Goal: Communication & Community: Answer question/provide support

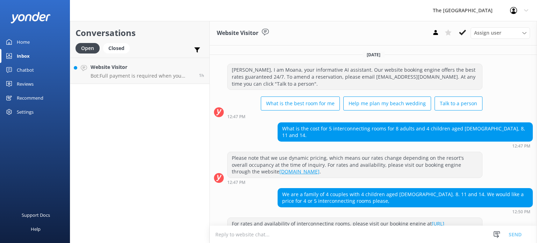
scroll to position [155, 0]
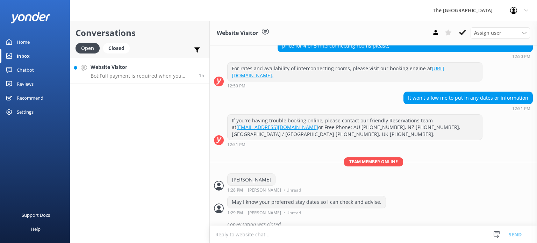
click at [145, 69] on h4 "Website Visitor" at bounding box center [142, 67] width 103 height 8
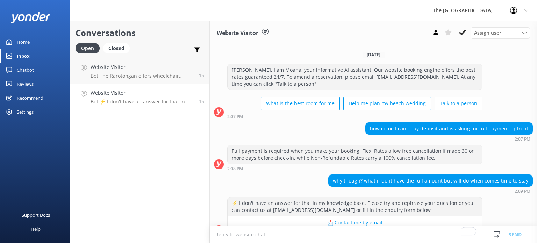
scroll to position [14, 0]
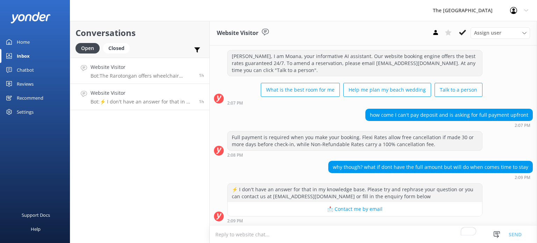
click at [122, 64] on h4 "Website Visitor" at bounding box center [142, 67] width 103 height 8
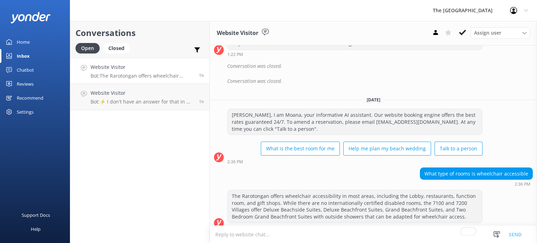
scroll to position [134, 0]
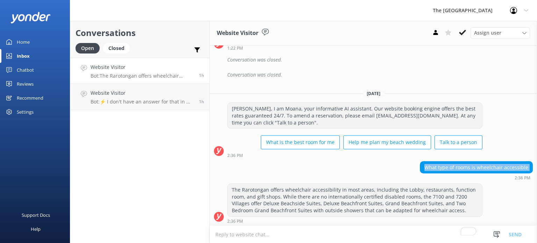
drag, startPoint x: 332, startPoint y: 182, endPoint x: 279, endPoint y: 155, distance: 59.9
click at [279, 155] on div "Yesterday Kia Orana, I am Moana, your informative AI assistant. Our website boo…" at bounding box center [373, 69] width 327 height 316
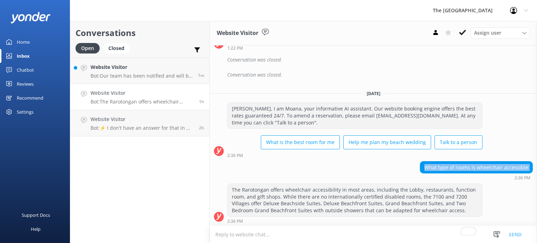
click at [145, 76] on p "Bot: Our team has been notified and will be with you as soon as possible. Alter…" at bounding box center [142, 76] width 102 height 6
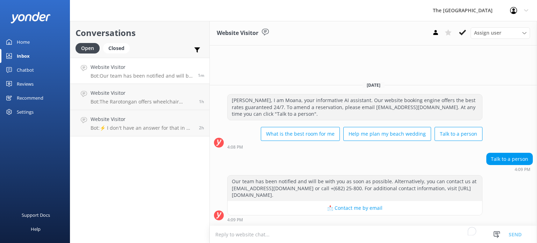
click at [298, 221] on div "4:09 PM" at bounding box center [354, 219] width 255 height 5
click at [295, 236] on textarea "To enrich screen reader interactions, please activate Accessibility in Grammarl…" at bounding box center [373, 234] width 327 height 17
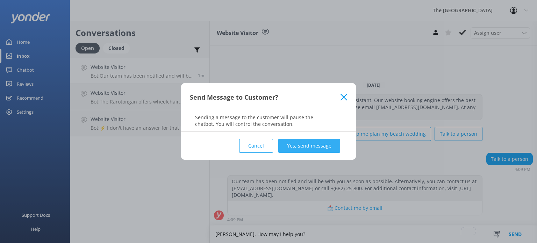
type textarea "[PERSON_NAME]. How may I help you?"
click at [306, 149] on button "Yes, send message" at bounding box center [309, 146] width 62 height 14
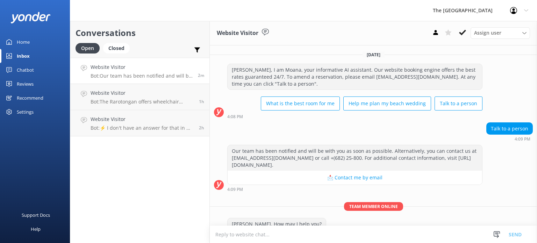
scroll to position [14, 0]
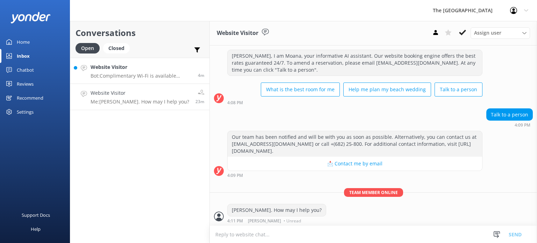
click at [146, 63] on h4 "Website Visitor" at bounding box center [142, 67] width 102 height 8
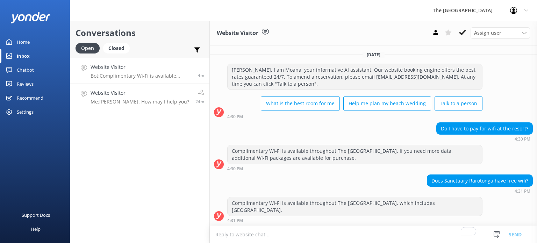
click at [172, 89] on link "Website Visitor Me: Kia Orana. How may I help you? 24m" at bounding box center [139, 97] width 139 height 26
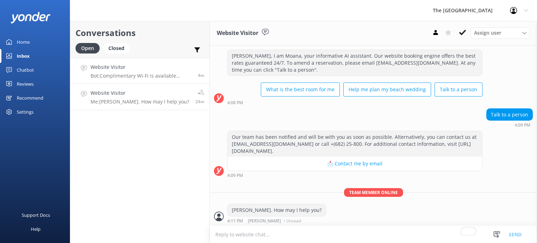
scroll to position [14, 0]
click at [119, 59] on link "Website Visitor Bot: Complimentary Wi-Fi is available throughout The Rarotongan…" at bounding box center [139, 71] width 139 height 26
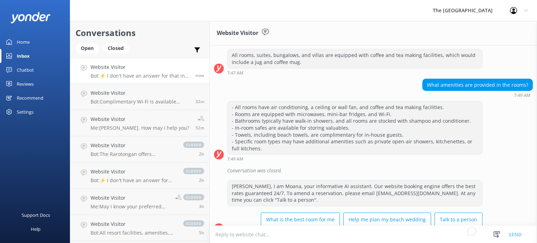
scroll to position [1078, 0]
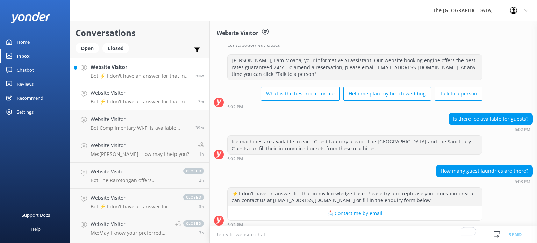
click at [131, 78] on p "Bot: ⚡ I don't have an answer for that in my knowledge base. Please try and rep…" at bounding box center [141, 76] width 100 height 6
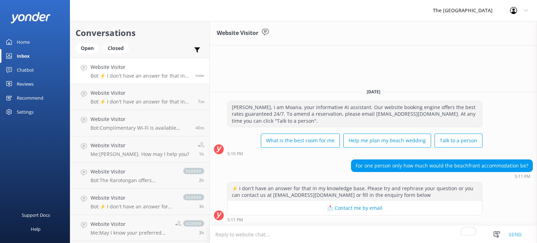
click at [274, 233] on textarea "To enrich screen reader interactions, please activate Accessibility in Grammarl…" at bounding box center [373, 234] width 327 height 17
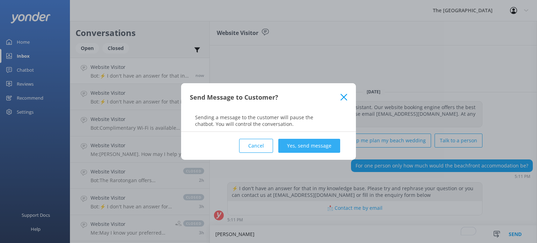
type textarea "[PERSON_NAME]"
click at [304, 145] on button "Yes, send message" at bounding box center [309, 146] width 62 height 14
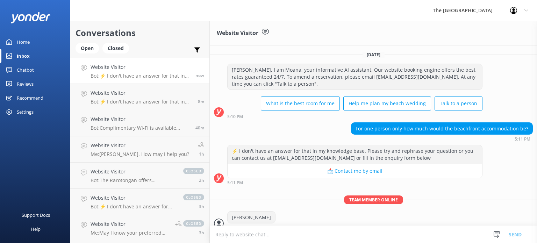
scroll to position [7, 0]
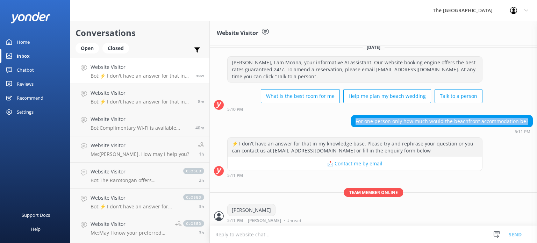
drag, startPoint x: 354, startPoint y: 120, endPoint x: 524, endPoint y: 120, distance: 170.6
click at [524, 120] on div "For one person only how much would the beachfront accommodation be?" at bounding box center [441, 121] width 181 height 12
copy div "For one person only how much would the beachfront accommodation be?"
click at [277, 230] on textarea "To enrich screen reader interactions, please activate Accessibility in Grammarl…" at bounding box center [373, 234] width 327 height 17
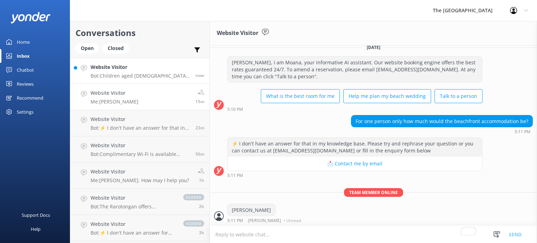
click at [138, 73] on p "Bot: Children aged 11 years and younger are classified as children for reservat…" at bounding box center [141, 76] width 100 height 6
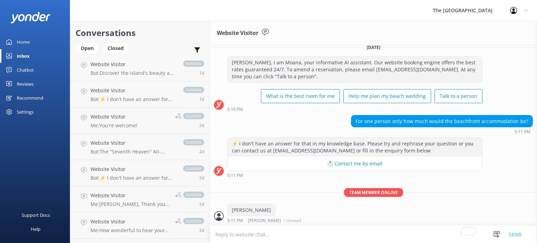
scroll to position [658, 0]
click at [84, 50] on div "Open" at bounding box center [87, 48] width 23 height 10
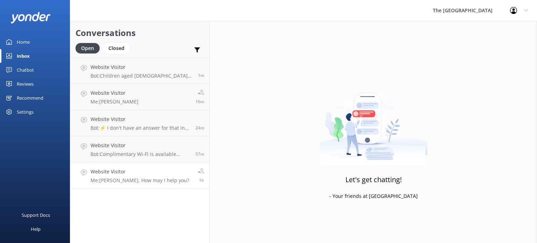
click at [127, 165] on link "Website Visitor Me: [PERSON_NAME]. How may I help you? 1h" at bounding box center [139, 176] width 139 height 26
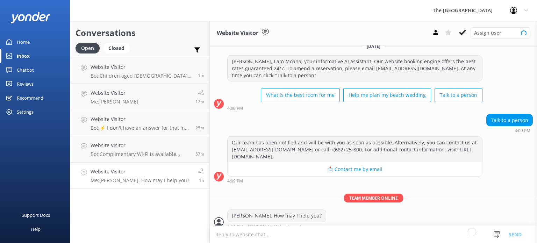
scroll to position [14, 0]
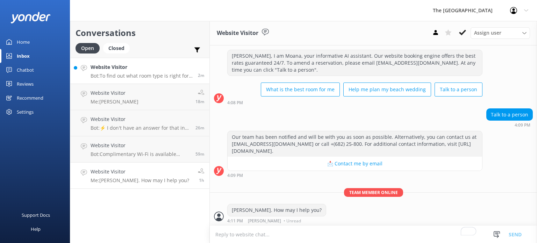
click at [128, 76] on p "Bot: To find out what room type is right for you, please visit this link: [URL]…" at bounding box center [142, 76] width 102 height 6
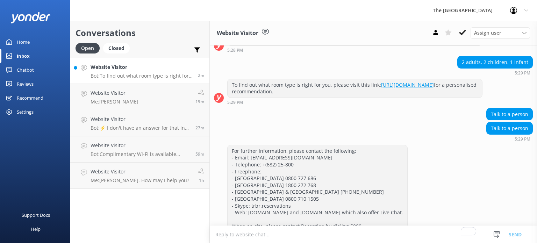
scroll to position [242, 0]
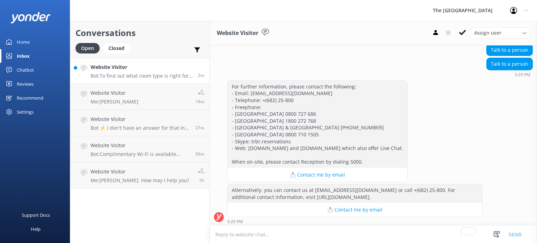
click at [281, 235] on textarea "To enrich screen reader interactions, please activate Accessibility in Grammarl…" at bounding box center [373, 234] width 327 height 17
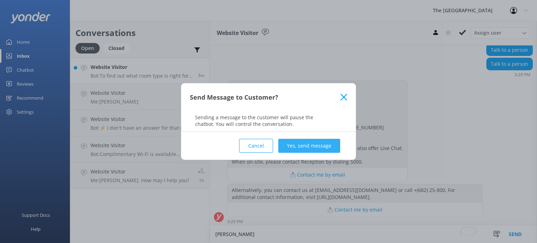
type textarea "[PERSON_NAME]"
drag, startPoint x: 319, startPoint y: 143, endPoint x: 288, endPoint y: 139, distance: 31.0
click at [318, 143] on button "Yes, send message" at bounding box center [309, 146] width 62 height 14
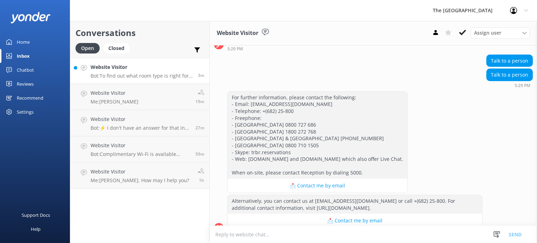
scroll to position [287, 0]
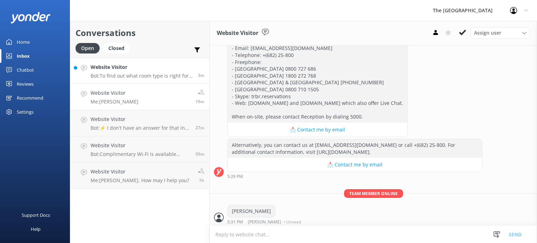
click at [161, 96] on link "Website Visitor Me: Kia Orana 19m" at bounding box center [139, 97] width 139 height 26
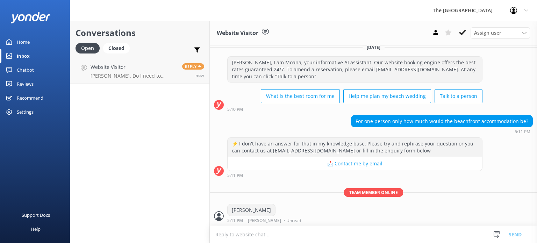
scroll to position [22, 0]
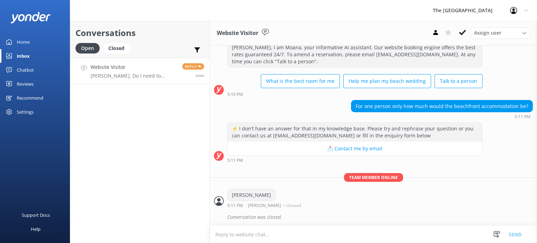
click at [107, 71] on h4 "Website Visitor" at bounding box center [134, 67] width 86 height 8
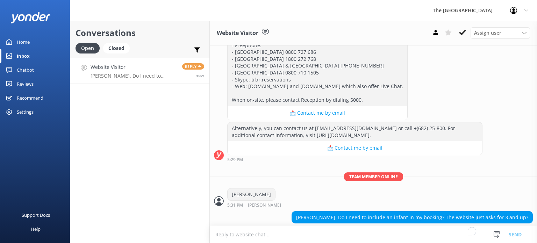
scroll to position [309, 0]
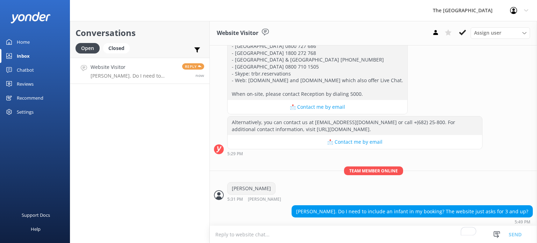
click at [335, 231] on textarea "To enrich screen reader interactions, please activate Accessibility in Grammarl…" at bounding box center [373, 234] width 327 height 17
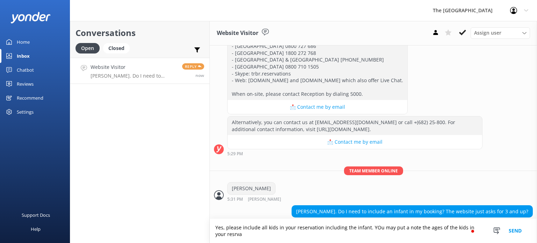
scroll to position [316, 0]
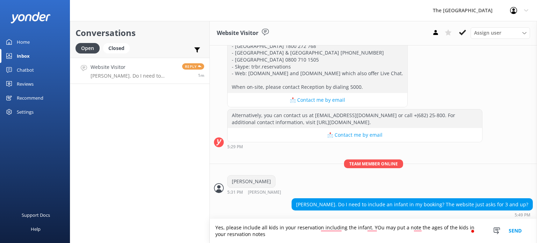
click at [413, 228] on textarea "Yes, please include all kids in your reservation including the infant. YOu may …" at bounding box center [373, 231] width 327 height 24
click at [259, 238] on textarea "Yes, please include all kids in your reservation, including the infant. You may…" at bounding box center [373, 231] width 327 height 24
type textarea "Yes, please include all kids in your reservation, including the infant. You may…"
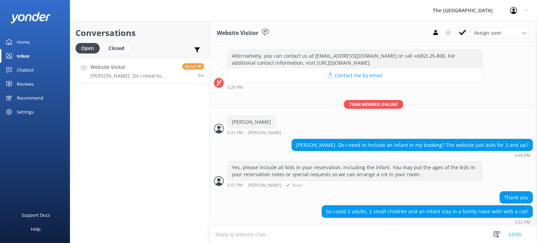
scroll to position [375, 0]
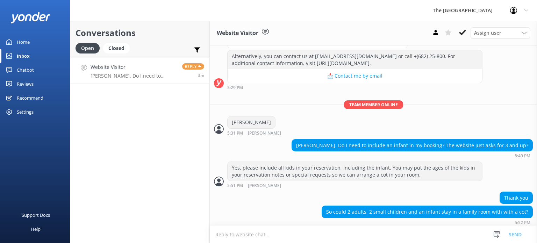
click at [273, 230] on textarea "To enrich screen reader interactions, please activate Accessibility in Grammarl…" at bounding box center [373, 234] width 327 height 17
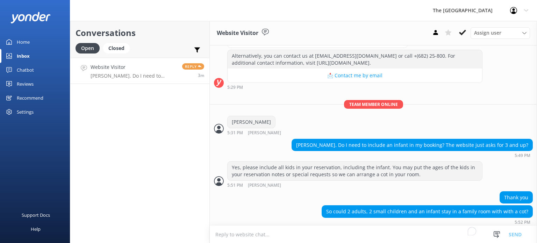
click at [272, 232] on textarea "To enrich screen reader interactions, please activate Accessibility in Grammarl…" at bounding box center [373, 234] width 327 height 17
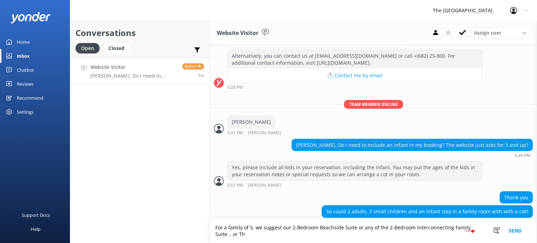
scroll to position [383, 0]
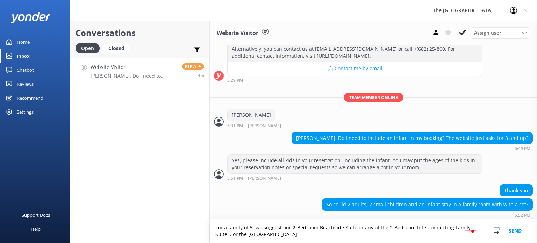
click at [217, 233] on textarea "For a family of 5, we suggest our 2-Bedroom Beachside Suite or any of the 2-Bed…" at bounding box center [373, 231] width 327 height 24
click at [289, 236] on textarea "For a family of 5, we suggest our 2-Bedroom Beachside Suite or any of the 2-Bed…" at bounding box center [373, 231] width 327 height 24
type textarea "For a family of 5, we suggest our 2-Bedroom Beachside Suite or any of the 2-Bed…"
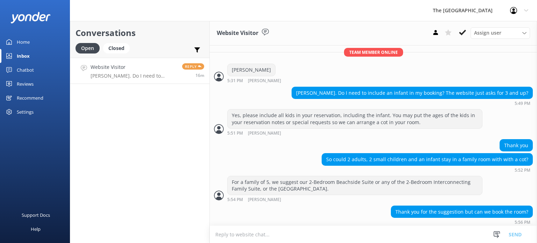
scroll to position [428, 0]
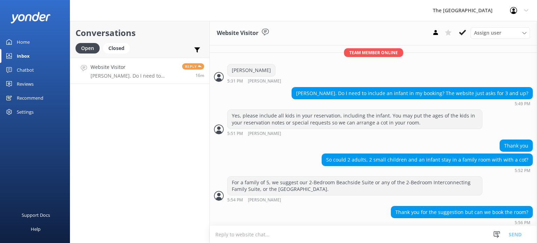
click at [311, 231] on textarea "To enrich screen reader interactions, please activate Accessibility in Grammarl…" at bounding box center [373, 234] width 327 height 17
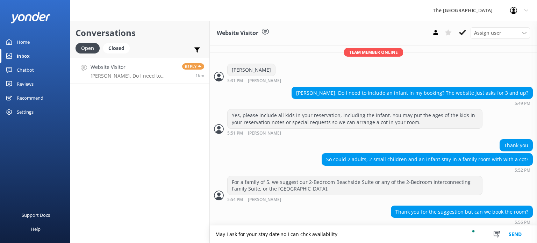
type textarea "May I ask for your stay date so I can chck availability"
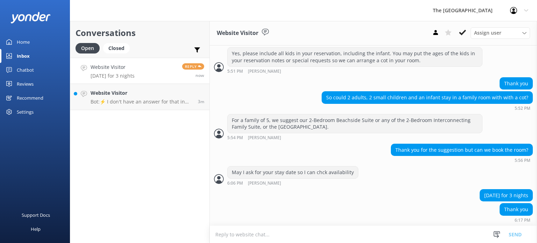
scroll to position [503, 0]
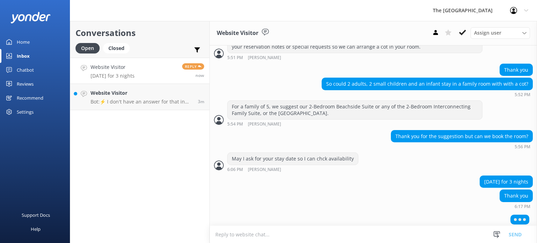
click at [128, 65] on h4 "Website Visitor" at bounding box center [113, 67] width 44 height 8
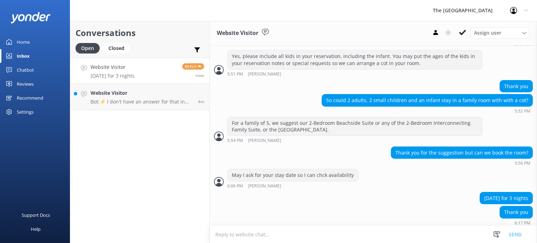
scroll to position [501, 0]
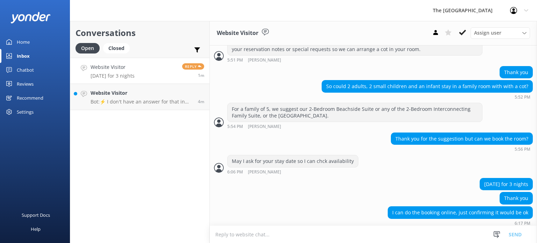
click at [280, 235] on textarea "To enrich screen reader interactions, please activate Accessibility in Grammarl…" at bounding box center [373, 234] width 327 height 17
type textarea "l"
type textarea "Thank you for providing [PERSON_NAME] preferred stay dates\"
drag, startPoint x: 332, startPoint y: 231, endPoint x: 201, endPoint y: 231, distance: 131.1
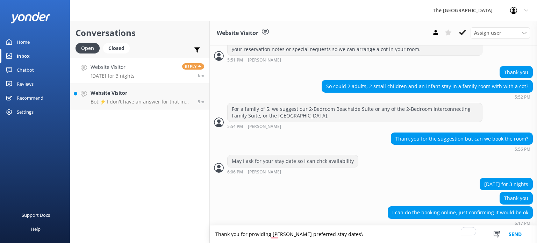
click at [201, 231] on div "Conversations Open Closed Important Assigned to me Unassigned Website Visitor […" at bounding box center [303, 132] width 467 height 222
type textarea "Yes, you may book directly through our website to avail our winter promo."
click at [517, 234] on button "Send" at bounding box center [515, 233] width 26 height 17
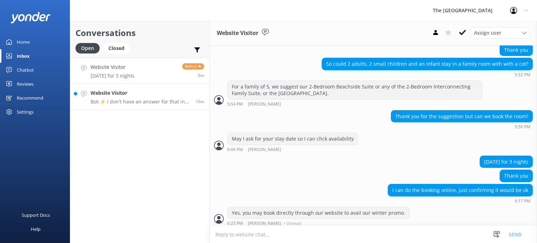
click at [134, 95] on h4 "Website Visitor" at bounding box center [141, 93] width 100 height 8
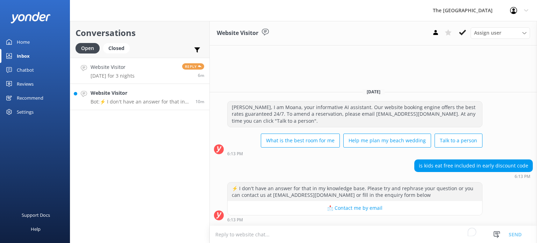
click at [130, 73] on p "[DATE] for 3 nights" at bounding box center [113, 76] width 44 height 6
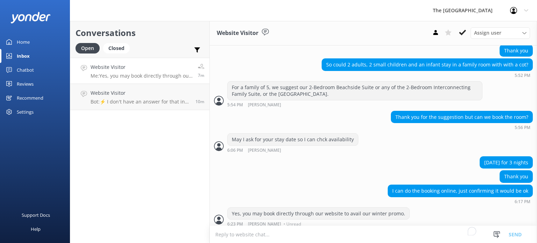
scroll to position [523, 0]
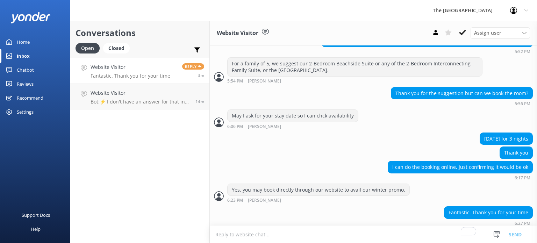
scroll to position [546, 0]
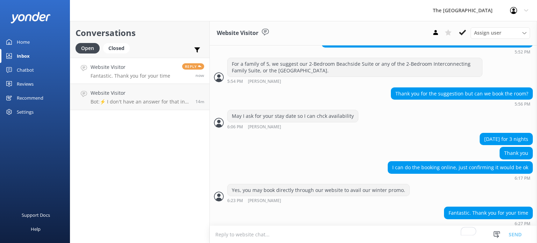
click at [411, 235] on textarea "To enrich screen reader interactions, please activate Accessibility in Grammarl…" at bounding box center [373, 234] width 327 height 17
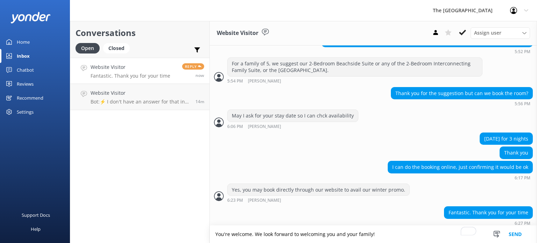
type textarea "You're welcome. We look forward to welcoming you and your family!"
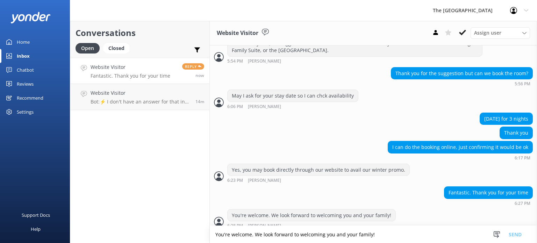
scroll to position [569, 0]
